Goal: Information Seeking & Learning: Check status

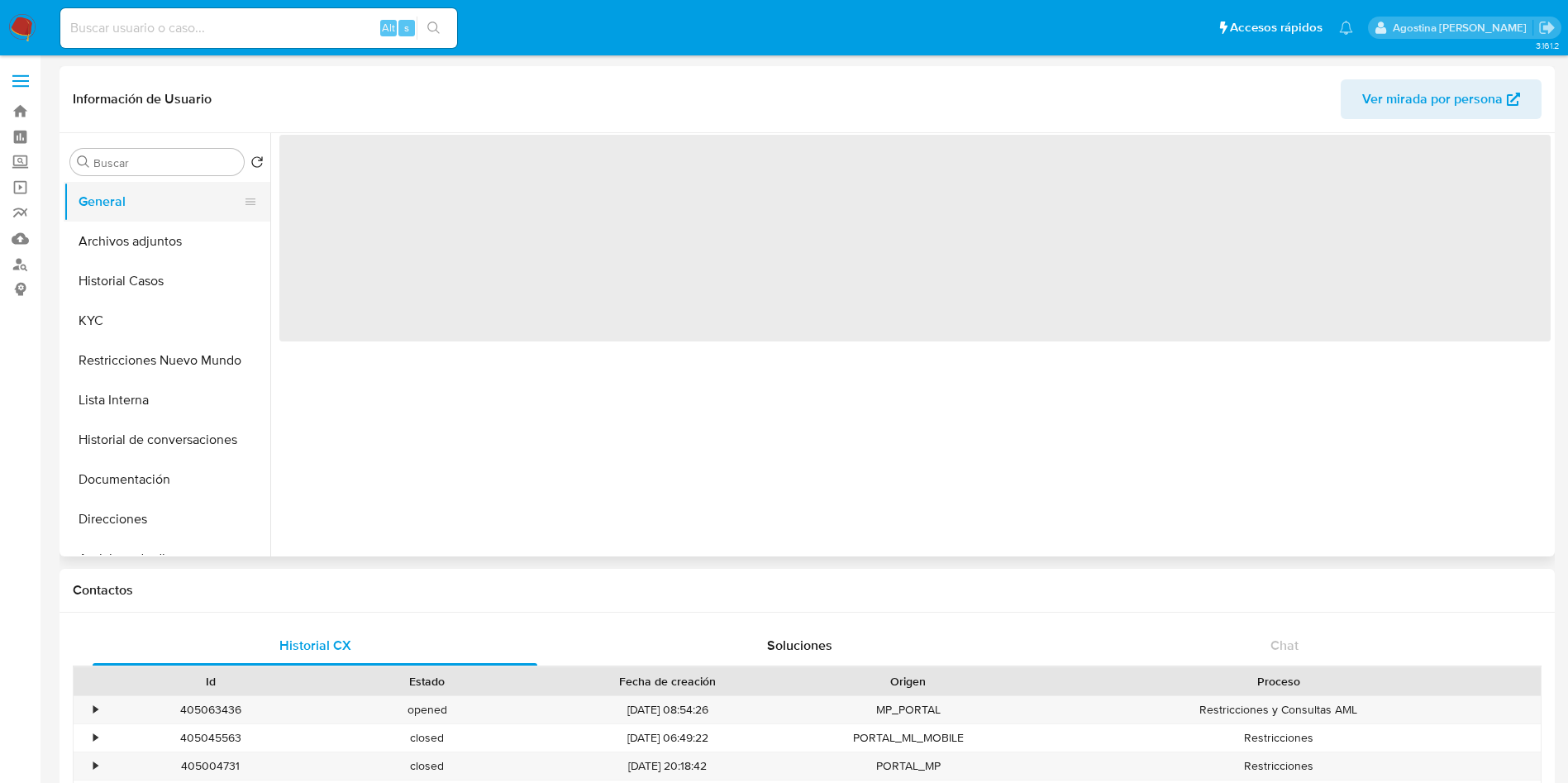
select select "10"
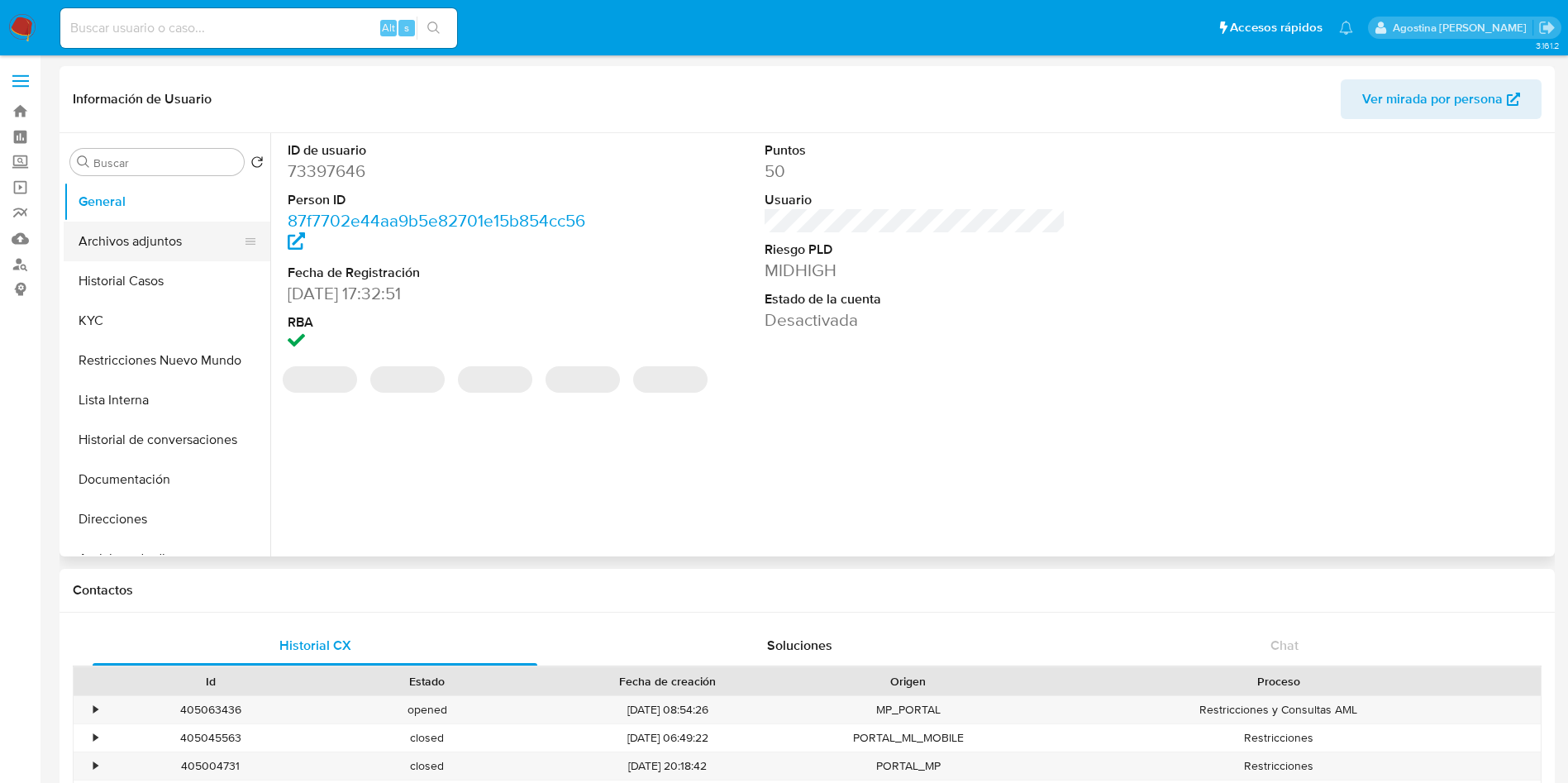
click at [165, 235] on button "Archivos adjuntos" at bounding box center [160, 242] width 193 height 40
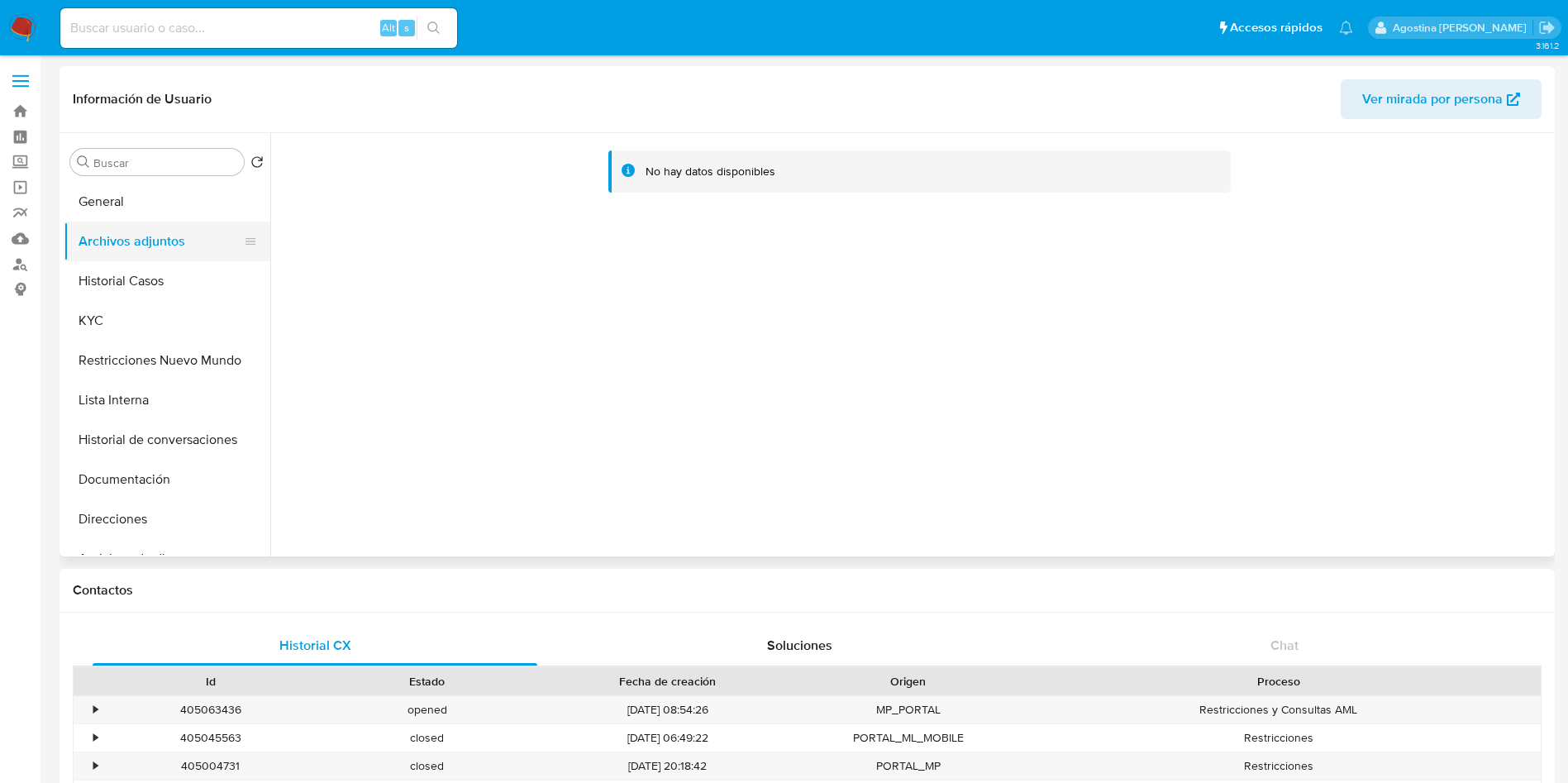
click at [178, 249] on button "Archivos adjuntos" at bounding box center [160, 242] width 193 height 40
click at [199, 273] on button "Historial Casos" at bounding box center [160, 282] width 193 height 40
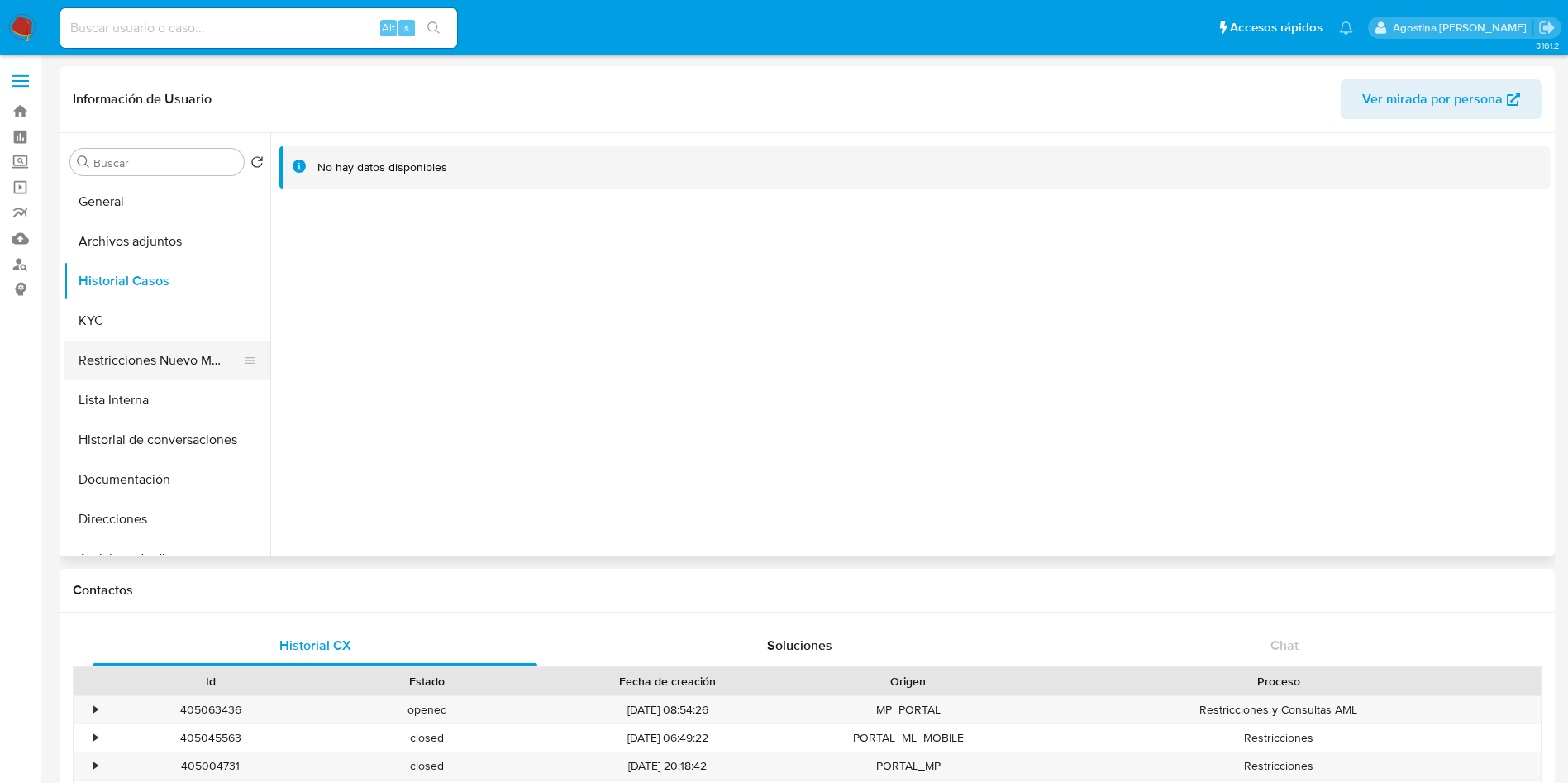
click at [217, 353] on button "Restricciones Nuevo Mundo" at bounding box center [160, 361] width 193 height 40
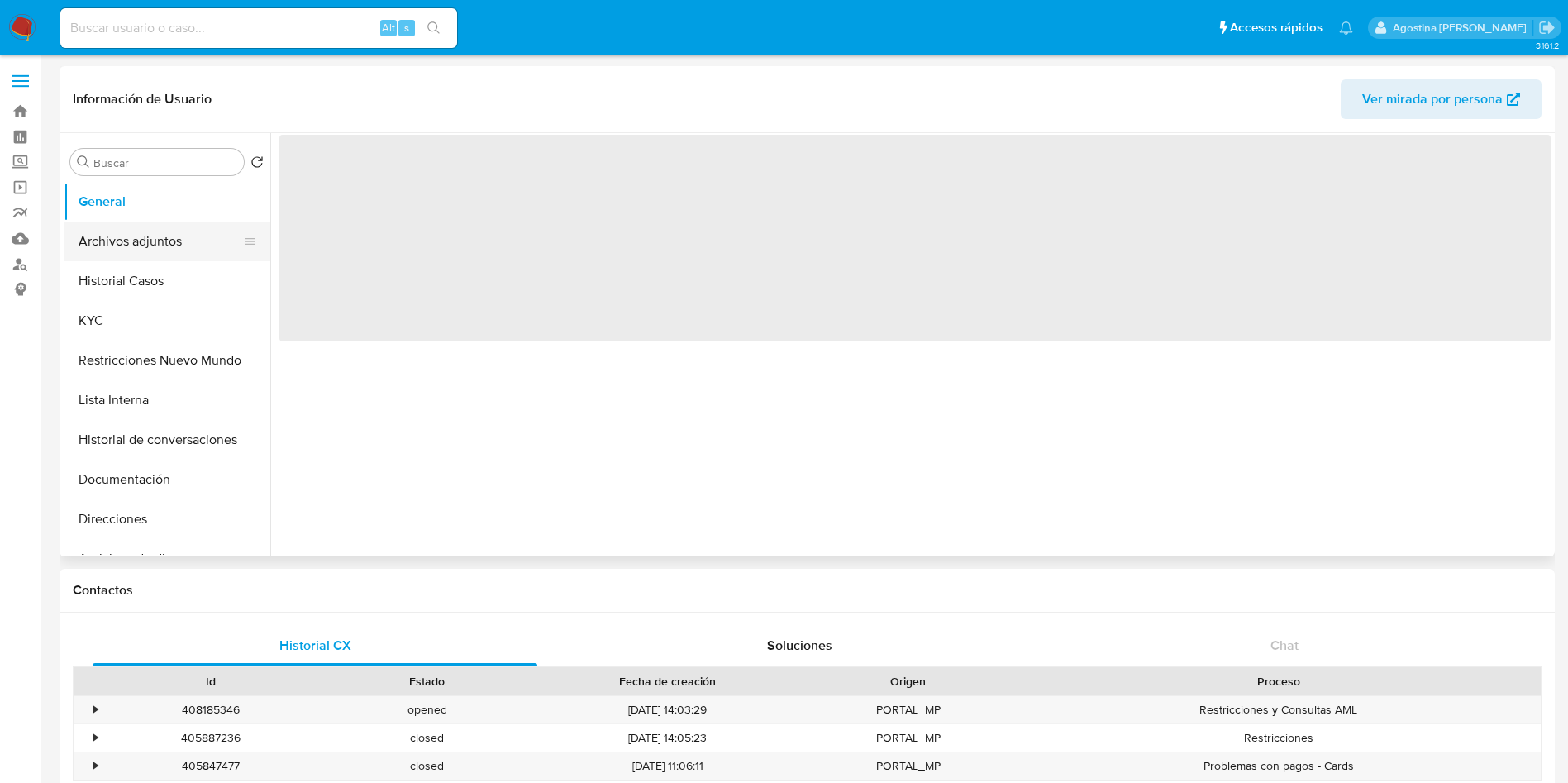
select select "10"
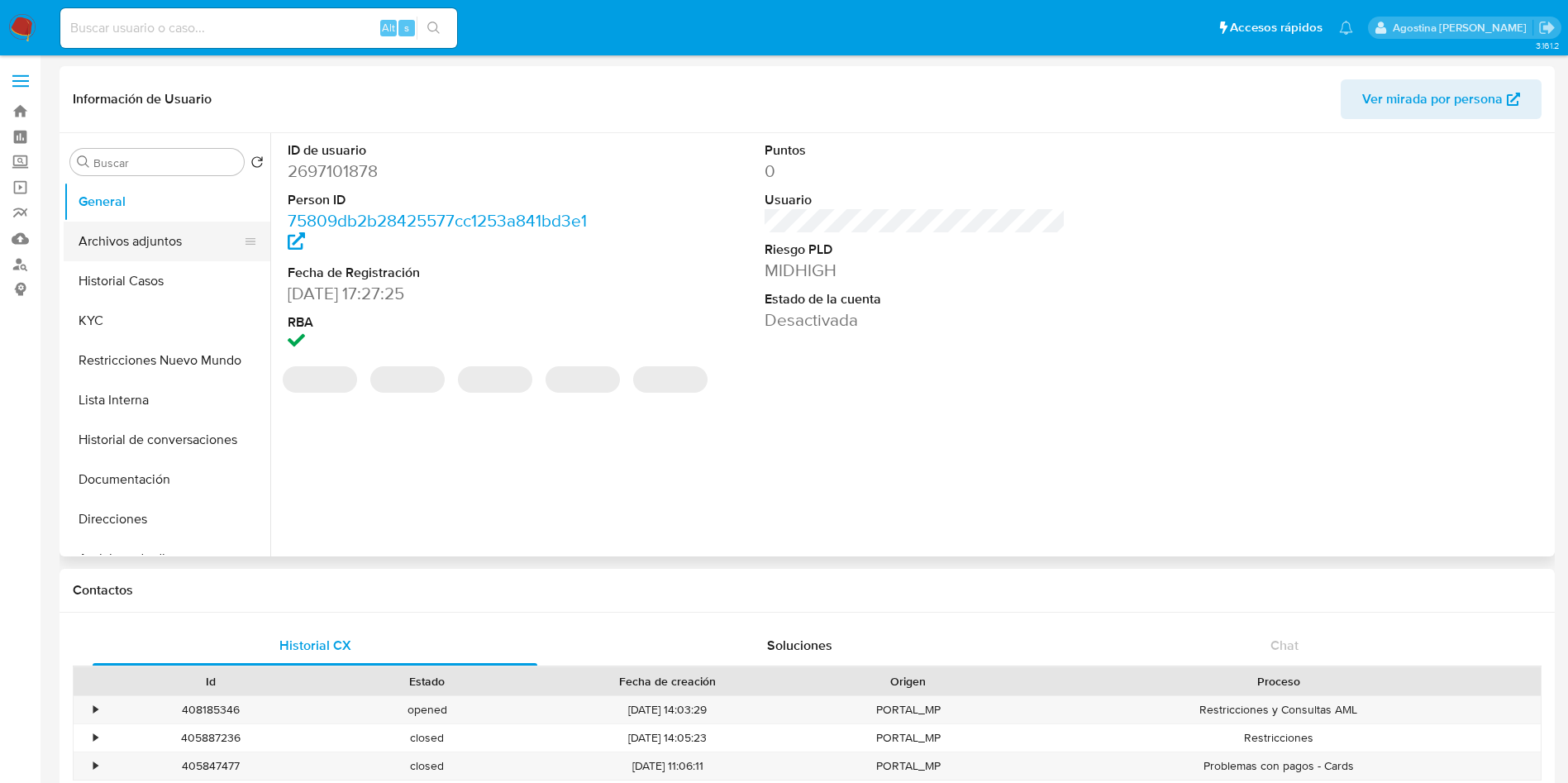
click at [180, 247] on button "Archivos adjuntos" at bounding box center [160, 242] width 193 height 40
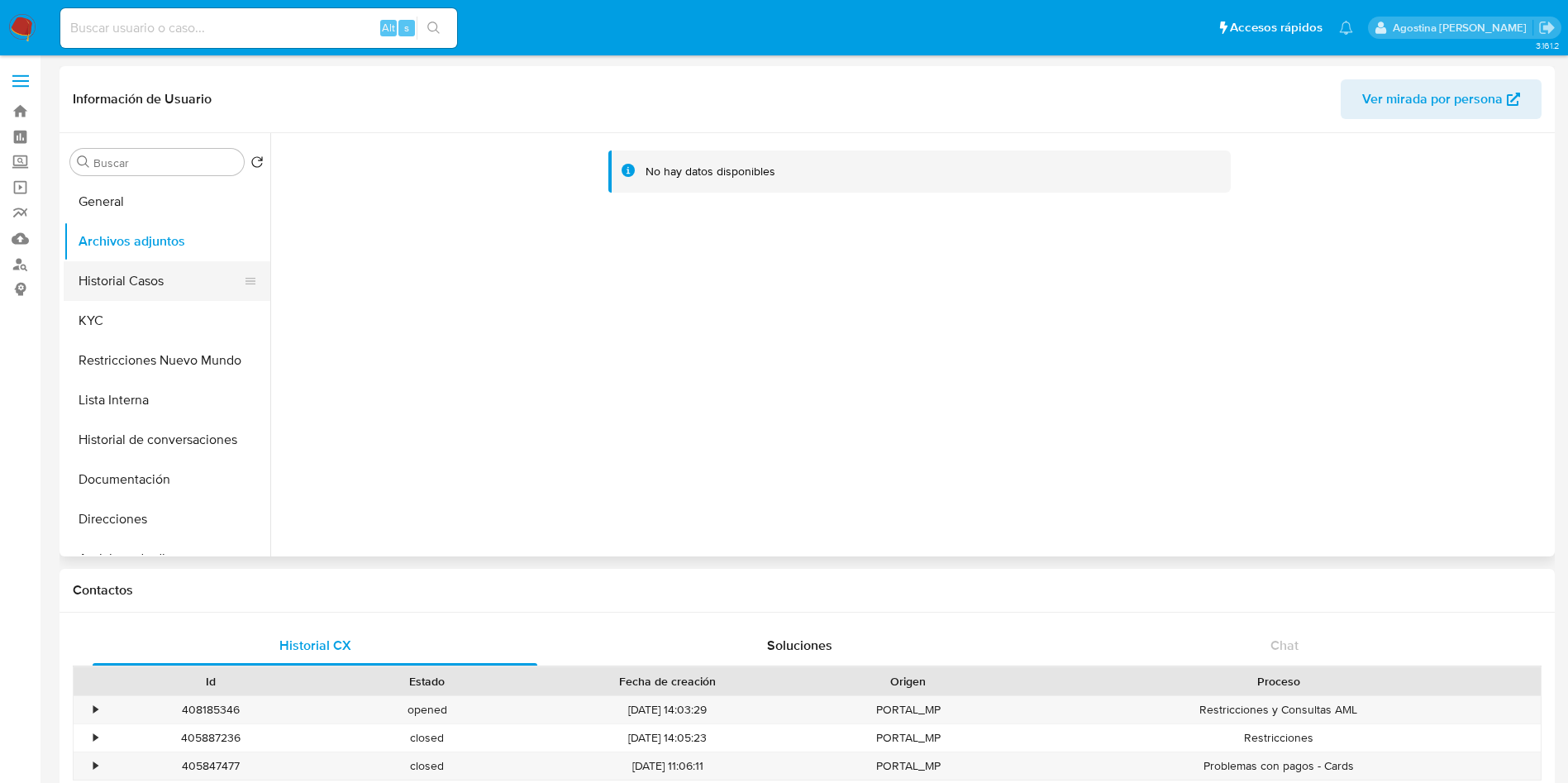
click at [137, 281] on button "Historial Casos" at bounding box center [160, 282] width 193 height 40
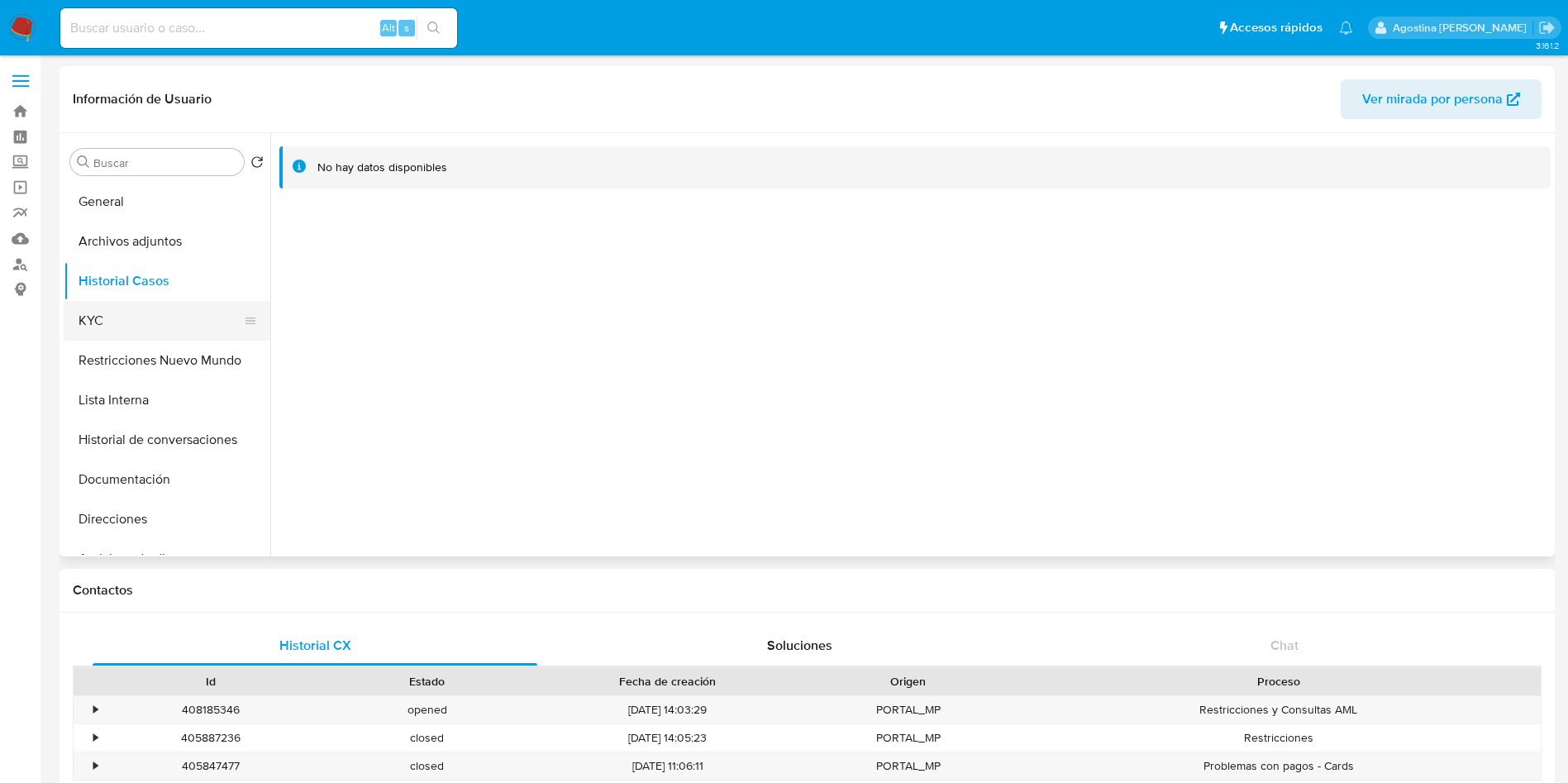
click at [176, 337] on button "KYC" at bounding box center [160, 321] width 193 height 40
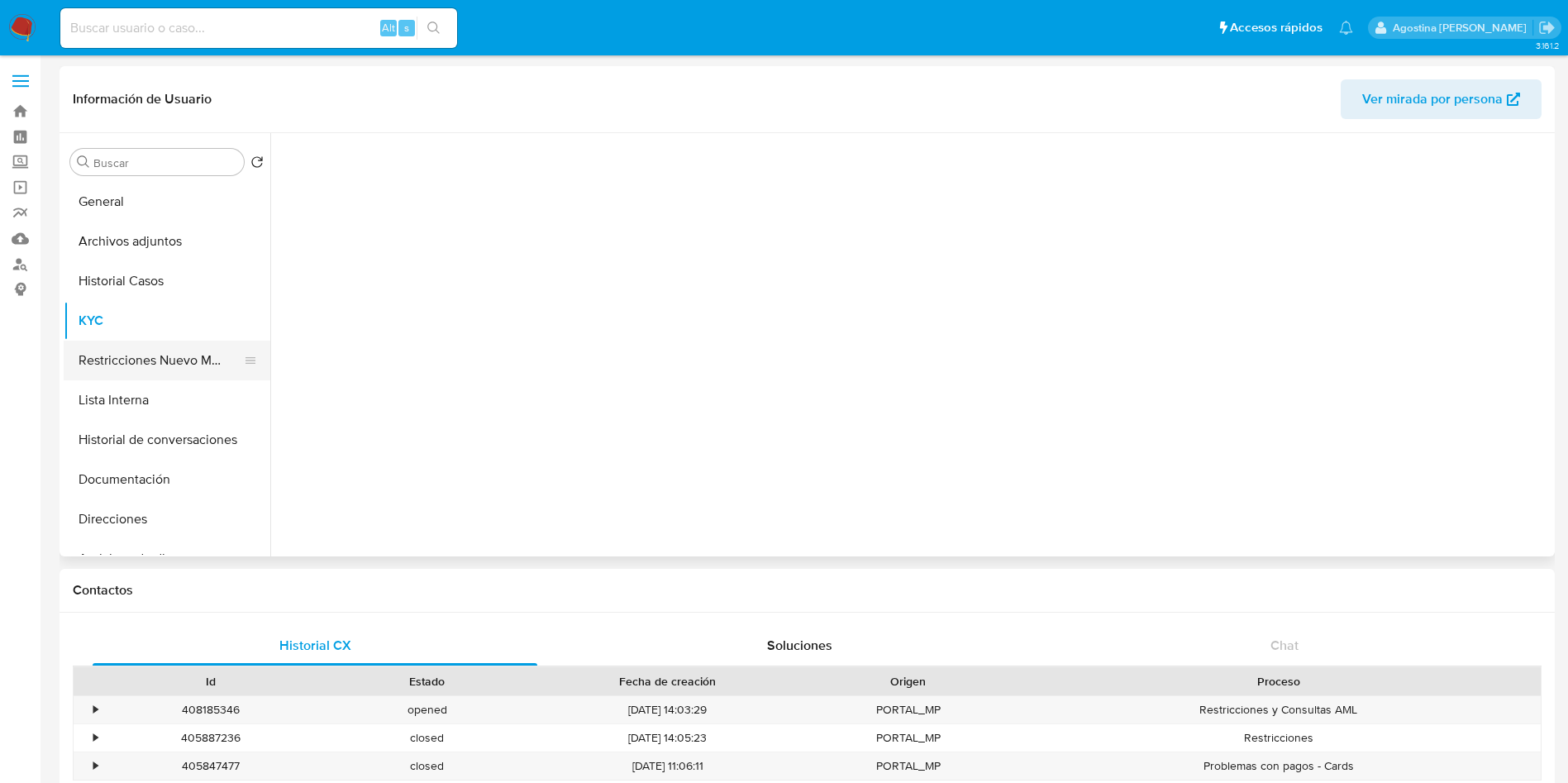
click at [185, 354] on button "Restricciones Nuevo Mundo" at bounding box center [160, 361] width 193 height 40
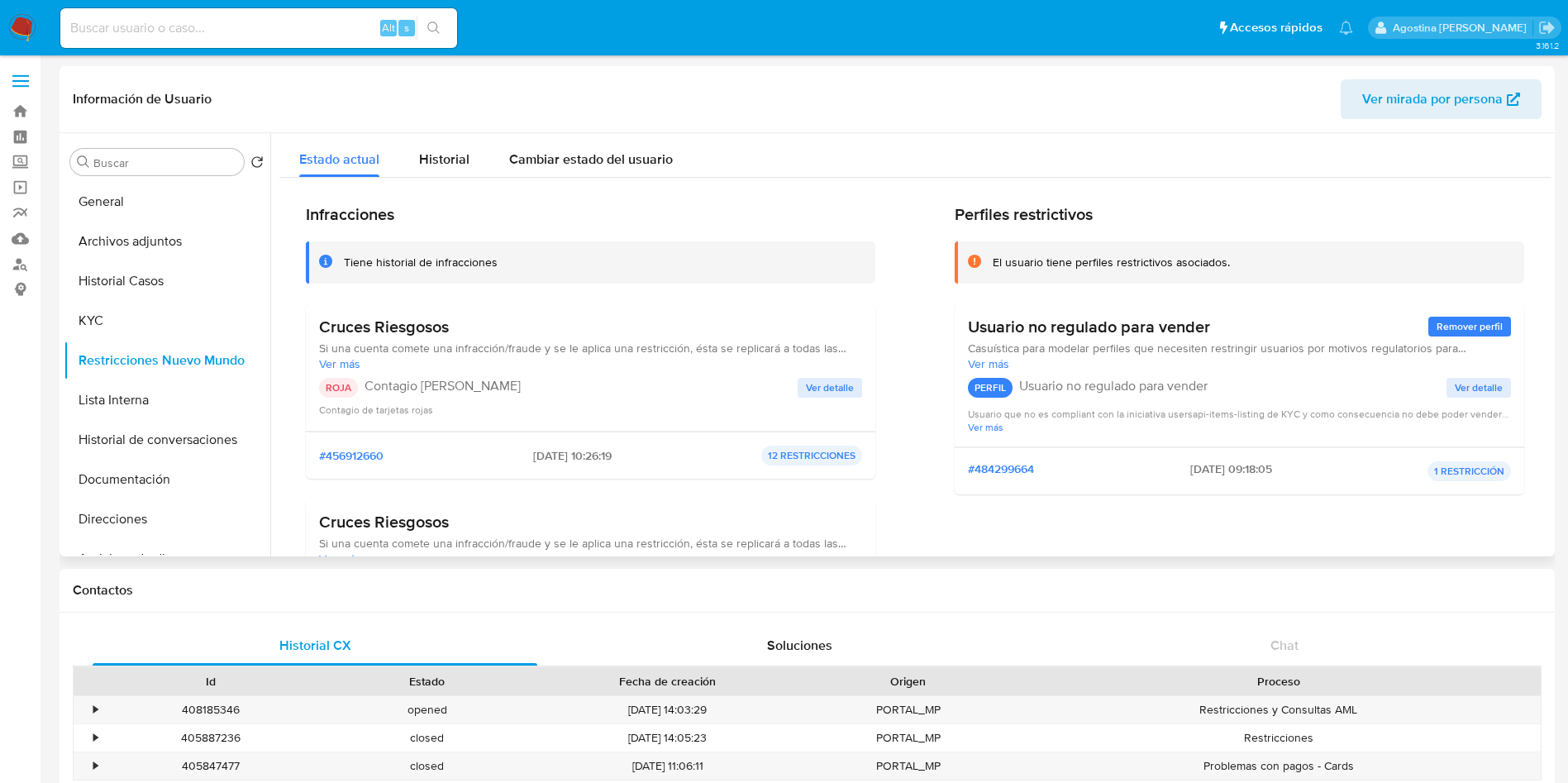
click at [825, 396] on span "Ver detalle" at bounding box center [830, 387] width 48 height 17
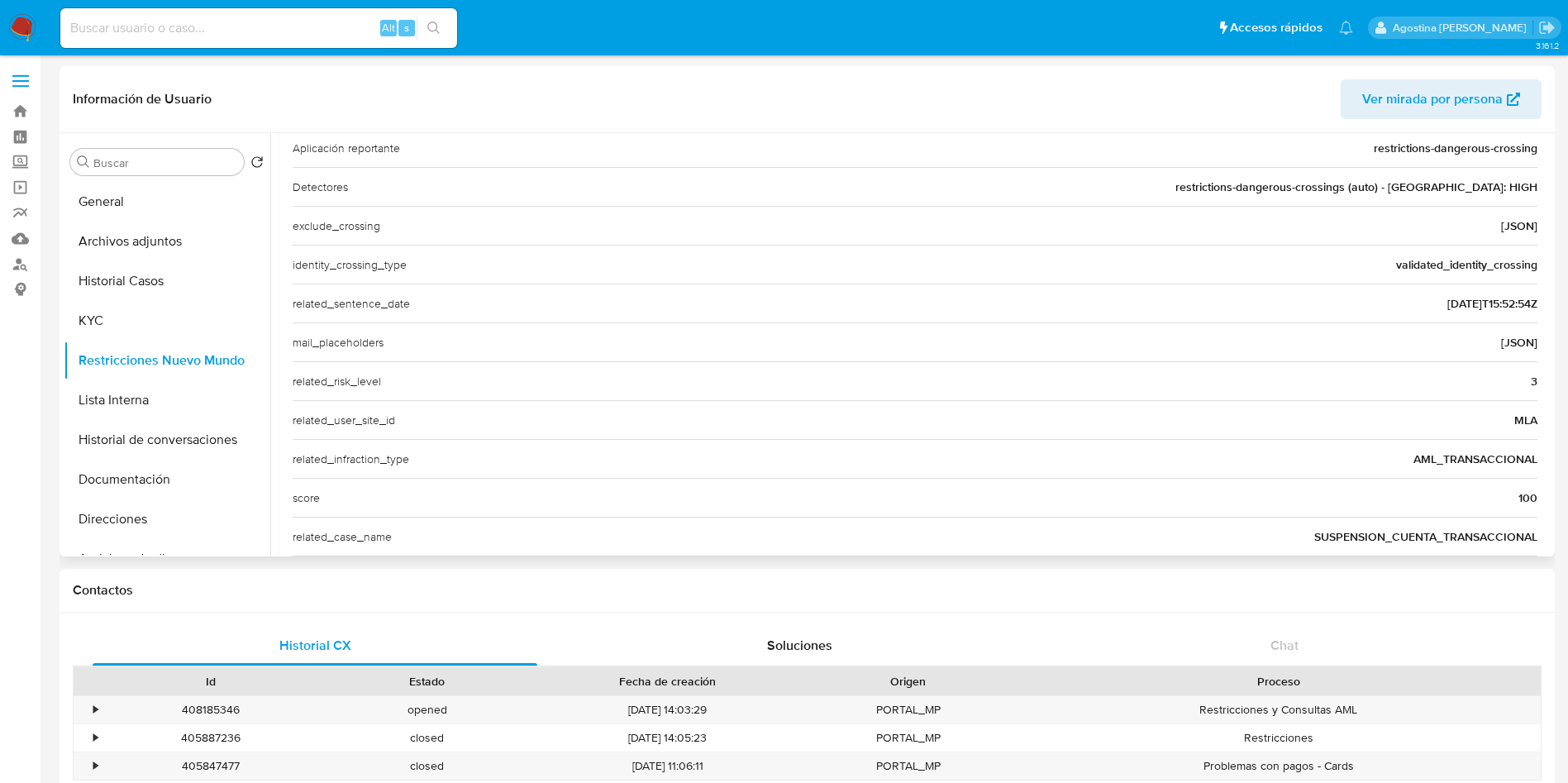
scroll to position [620, 0]
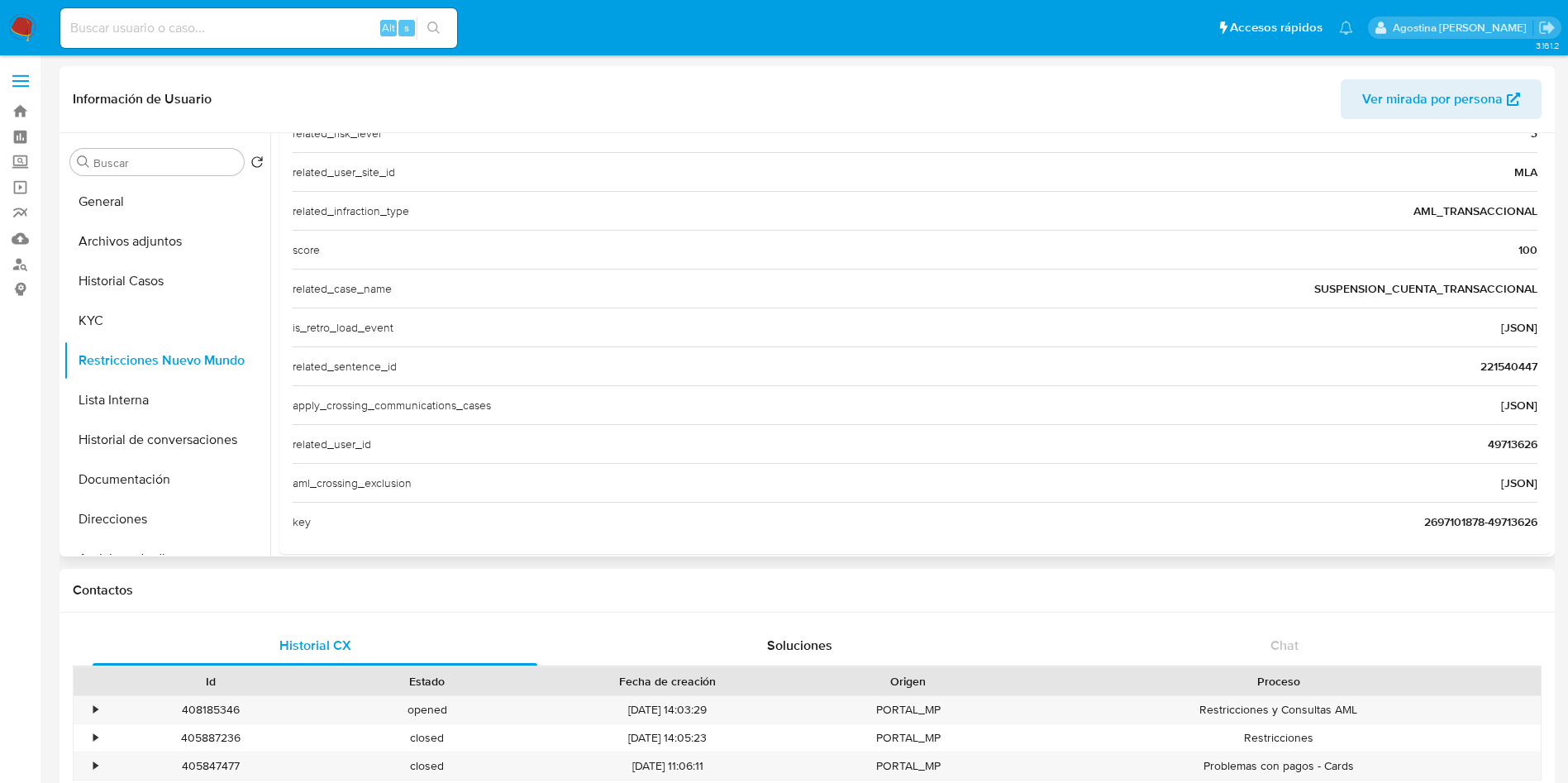
click at [1495, 445] on span "49713626" at bounding box center [1512, 444] width 50 height 17
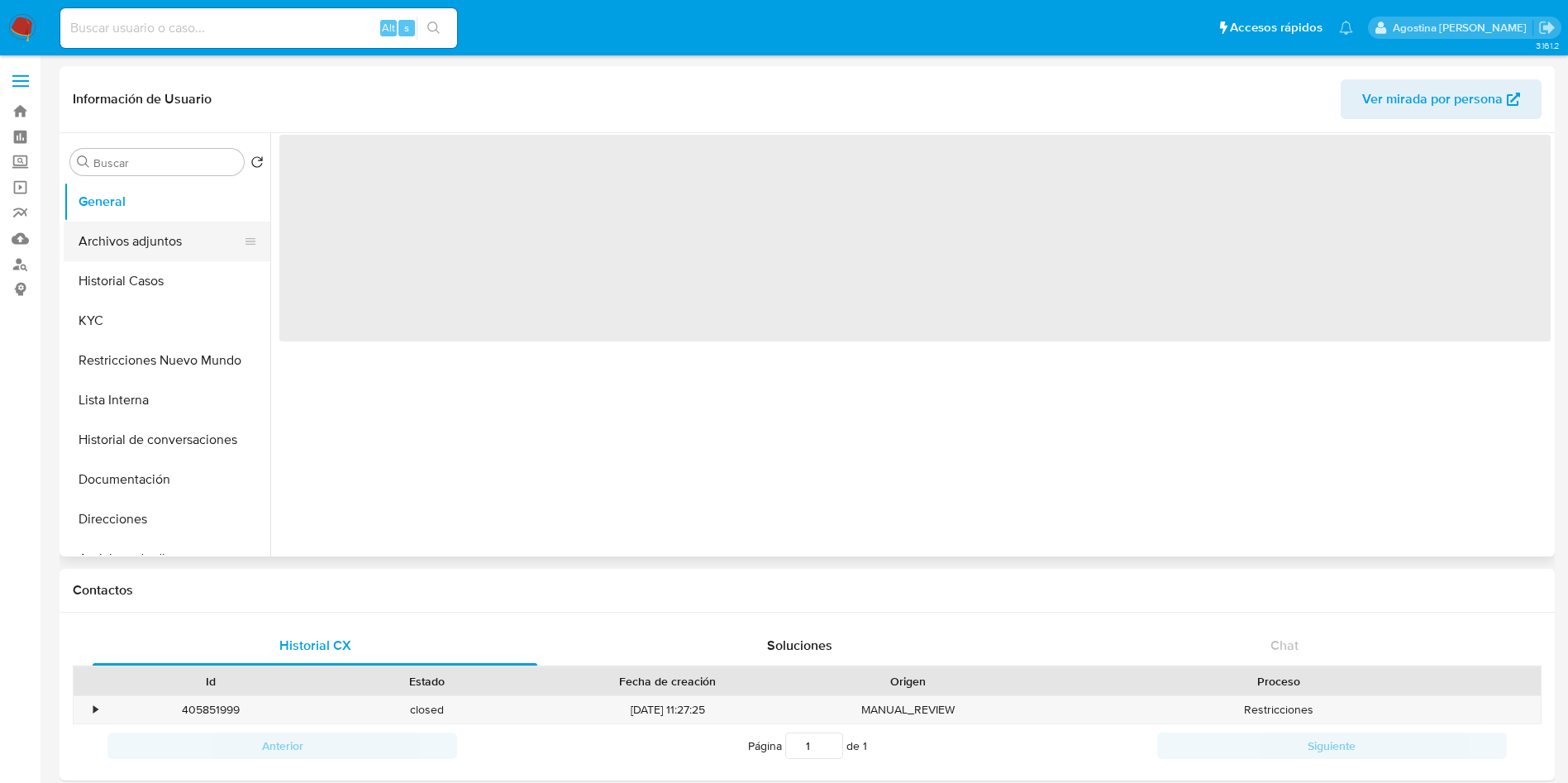
select select "10"
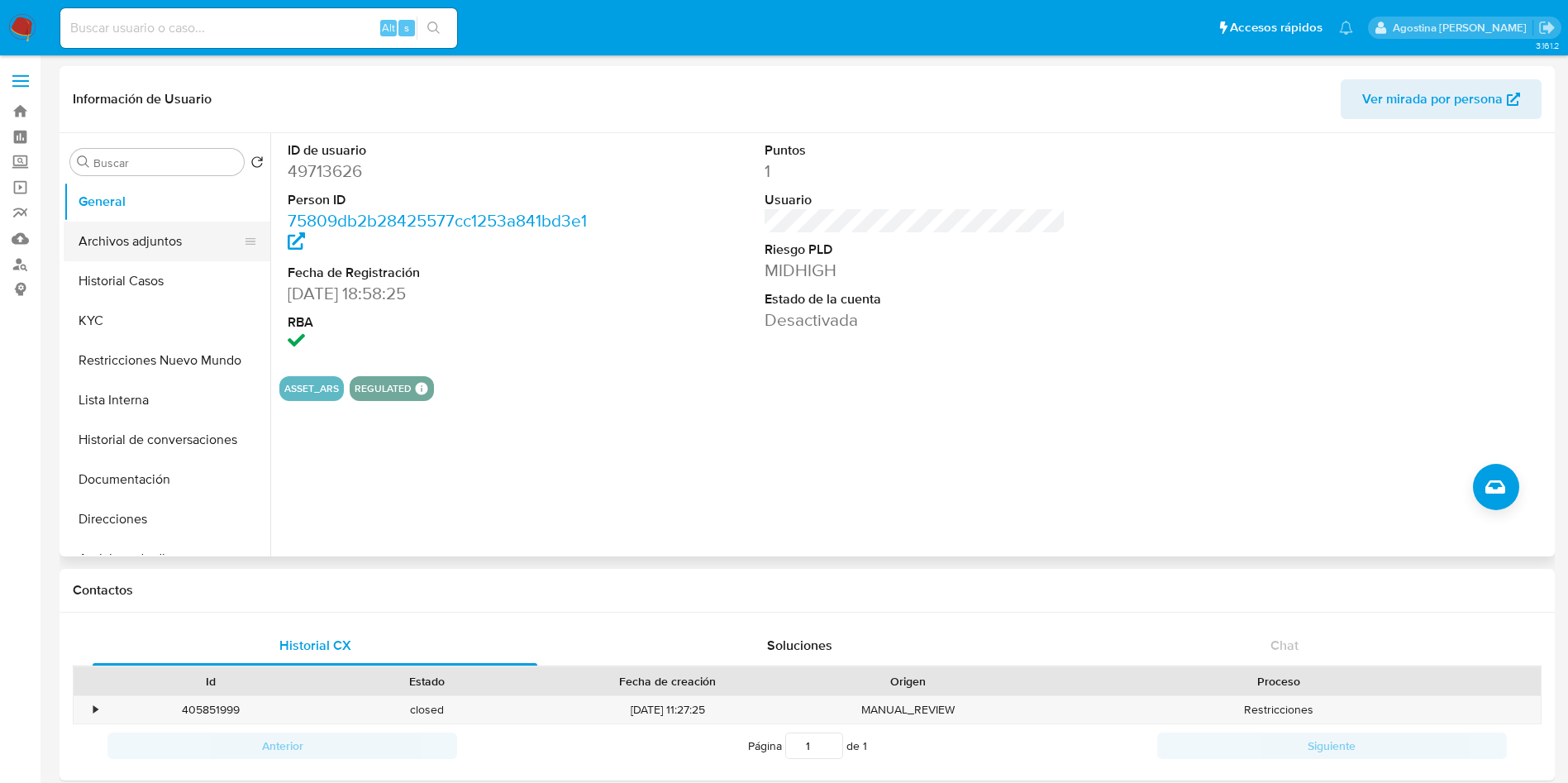
click at [184, 238] on button "Archivos adjuntos" at bounding box center [160, 242] width 193 height 40
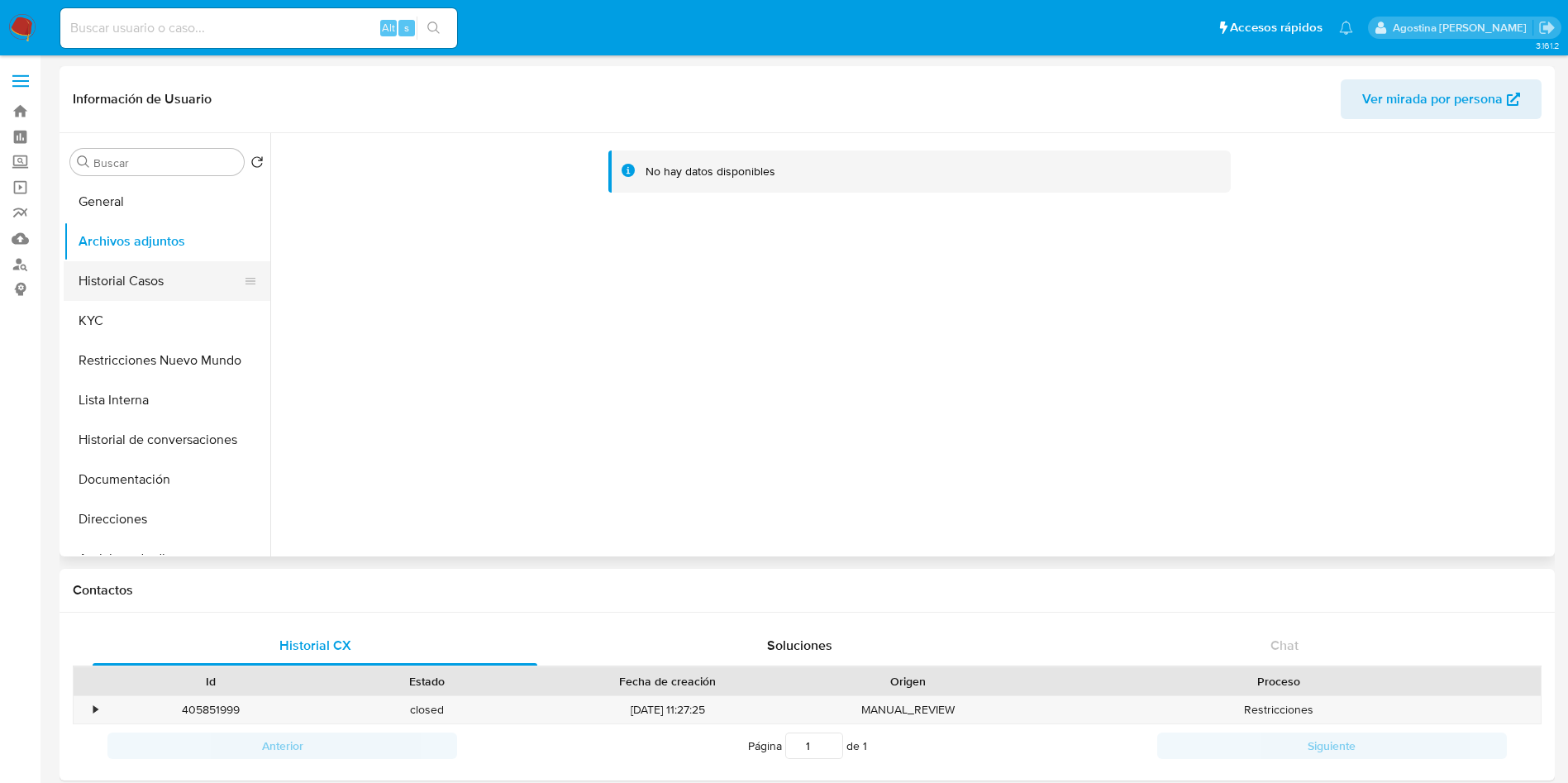
click at [172, 276] on button "Historial Casos" at bounding box center [160, 282] width 193 height 40
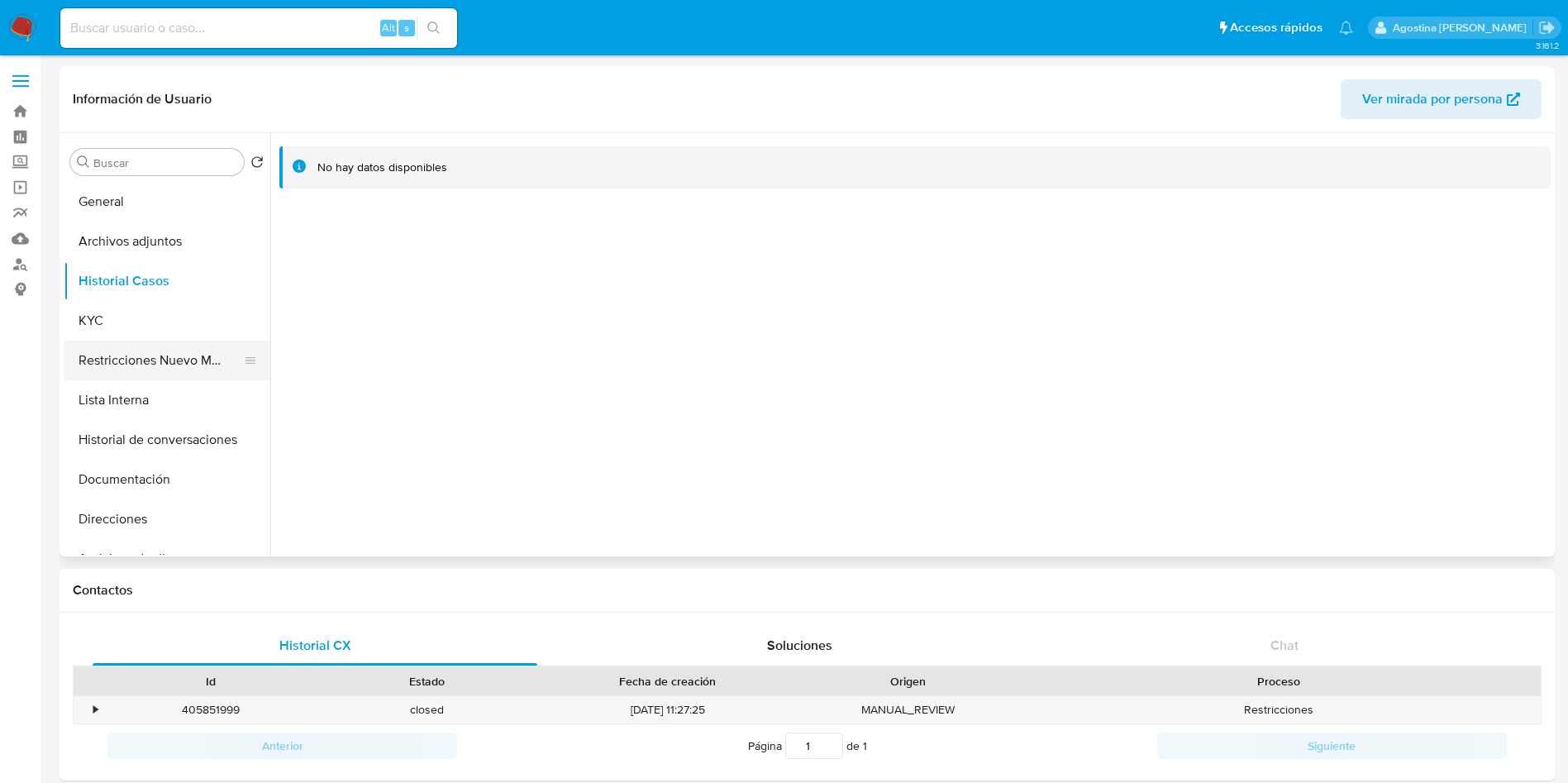
click at [184, 345] on button "Restricciones Nuevo Mundo" at bounding box center [160, 361] width 193 height 40
